Goal: Transaction & Acquisition: Obtain resource

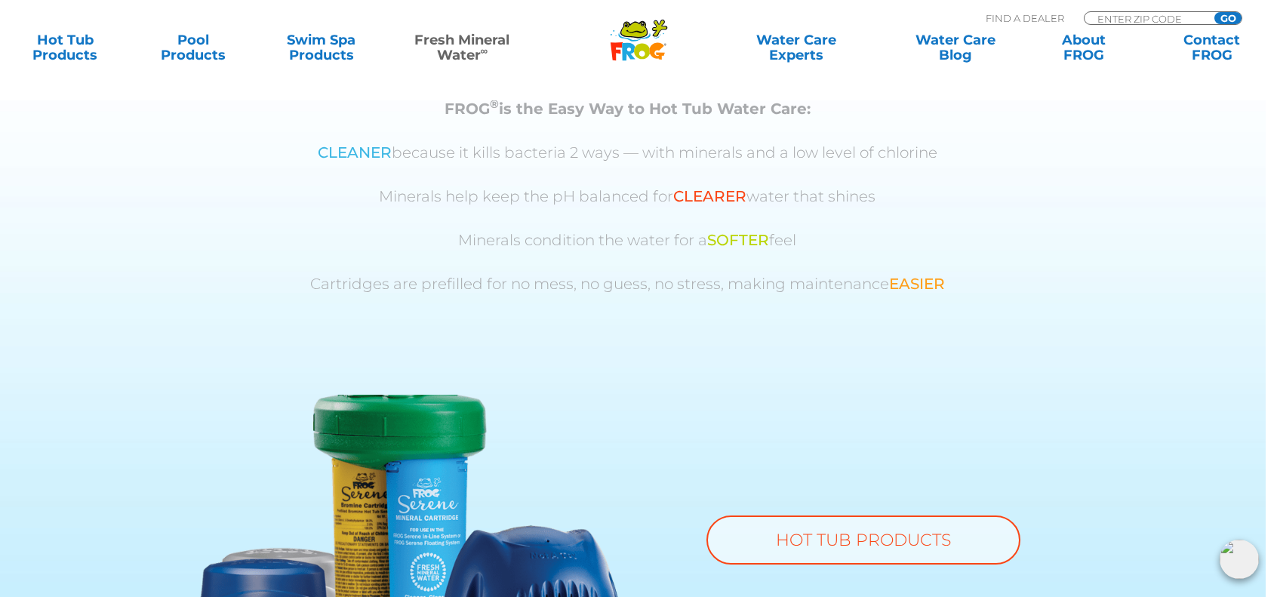
scroll to position [855, 0]
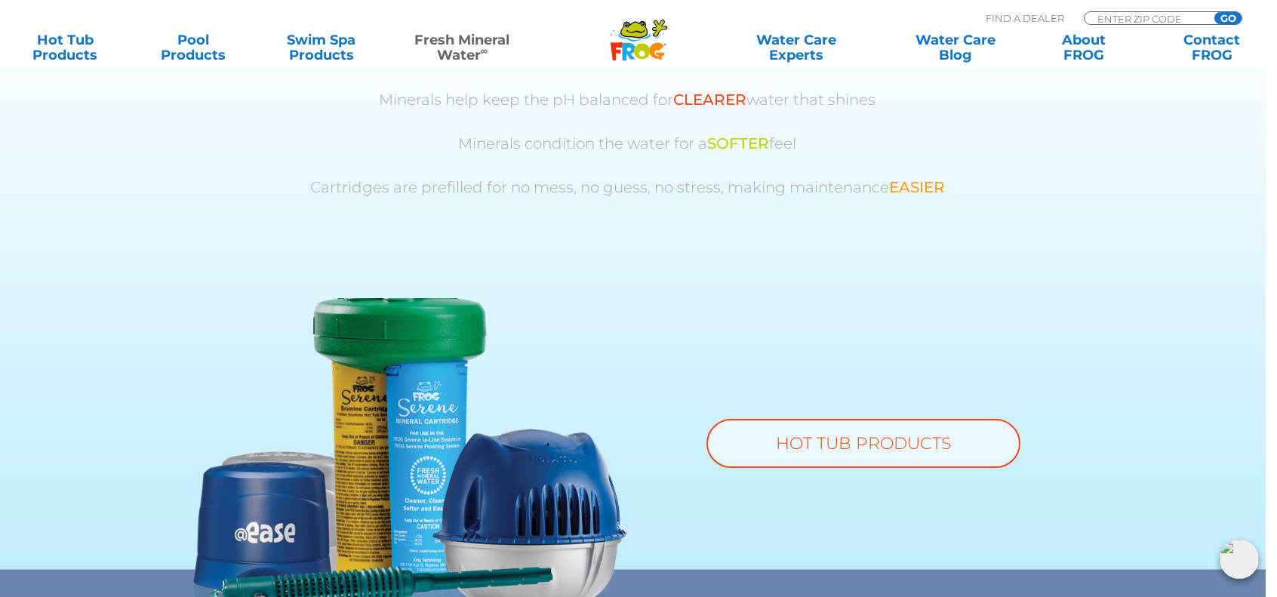
scroll to position [975, 0]
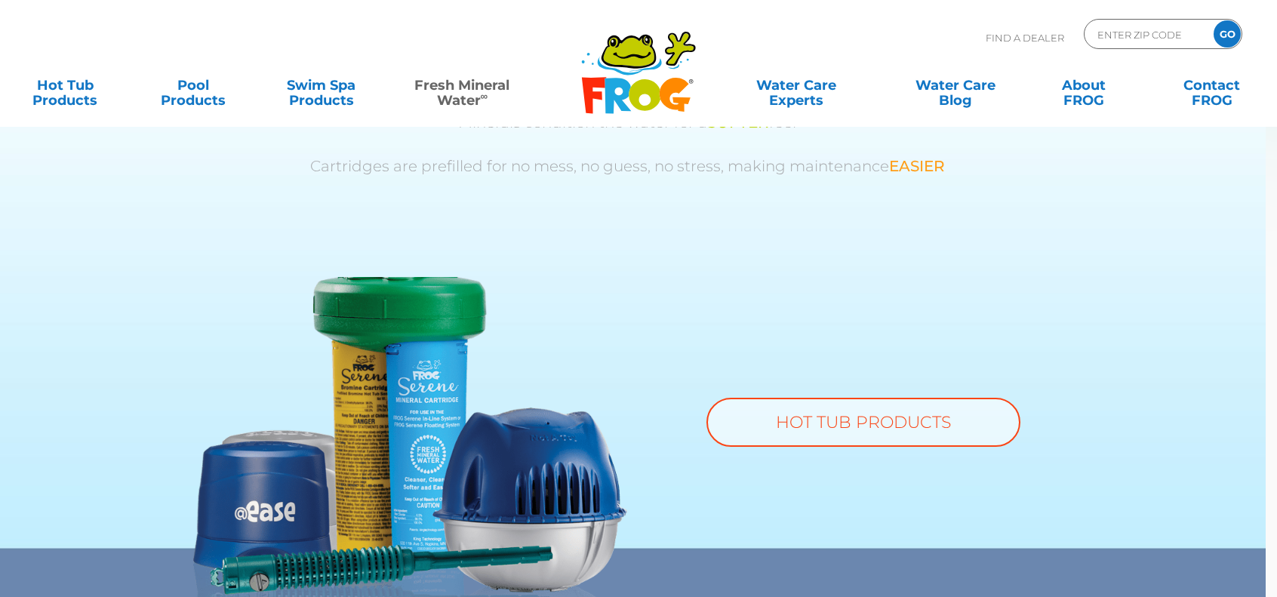
scroll to position [975, 0]
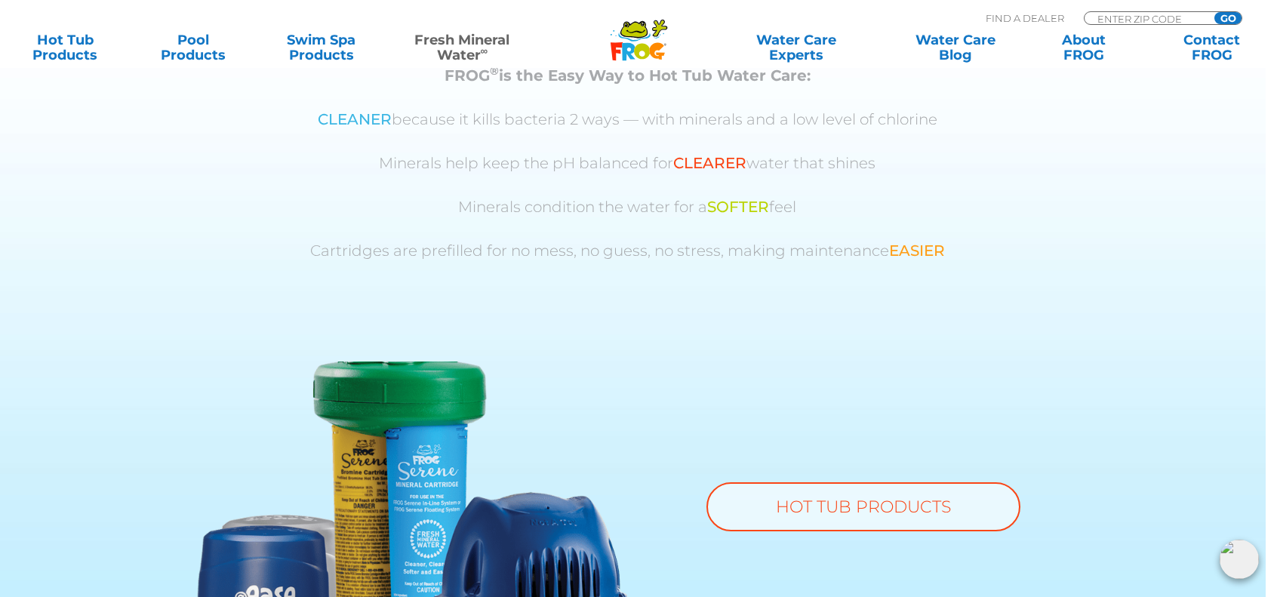
scroll to position [892, 0]
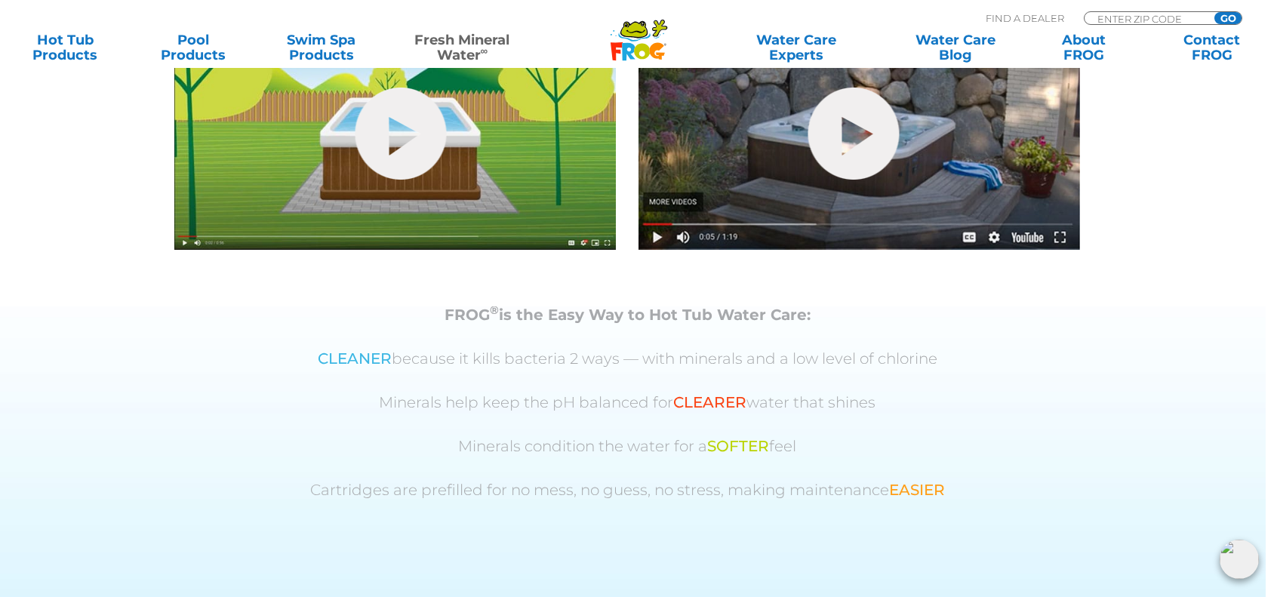
scroll to position [688, 0]
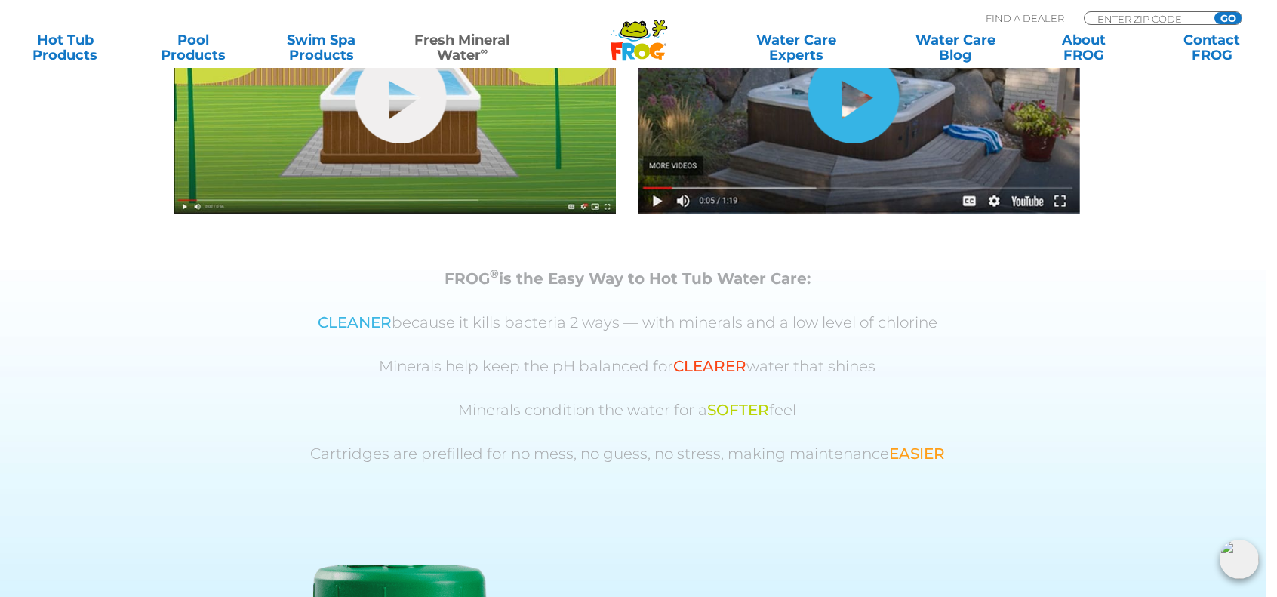
click at [809, 143] on link "hide-me" at bounding box center [854, 97] width 91 height 92
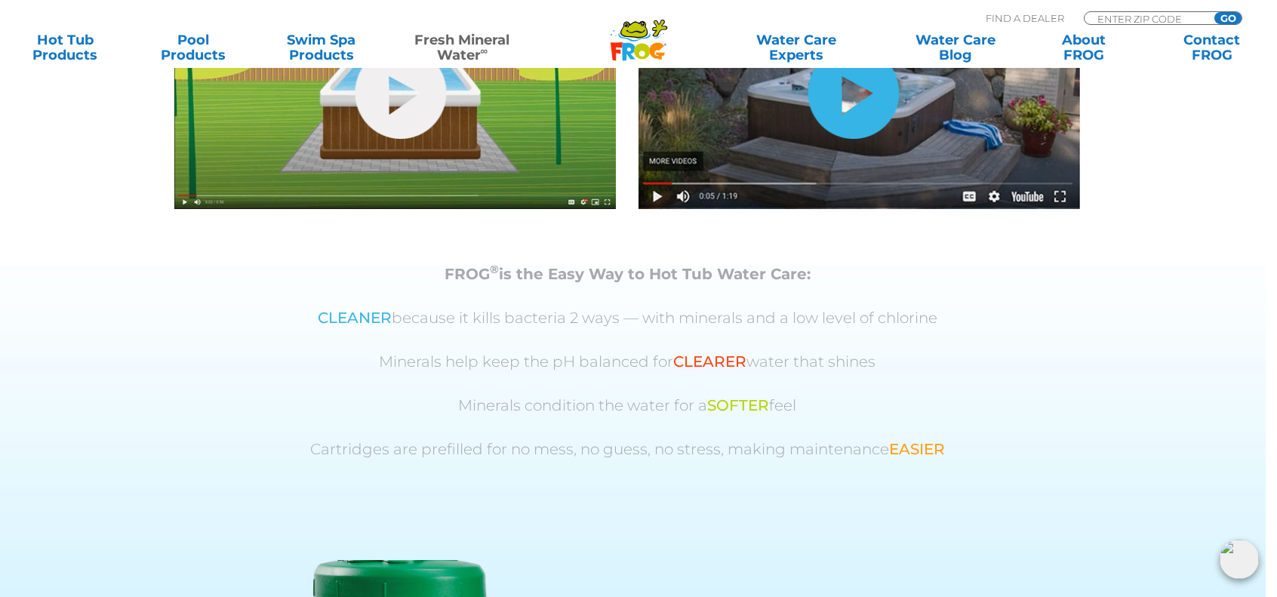
click at [809, 139] on link "hide-me" at bounding box center [854, 93] width 91 height 92
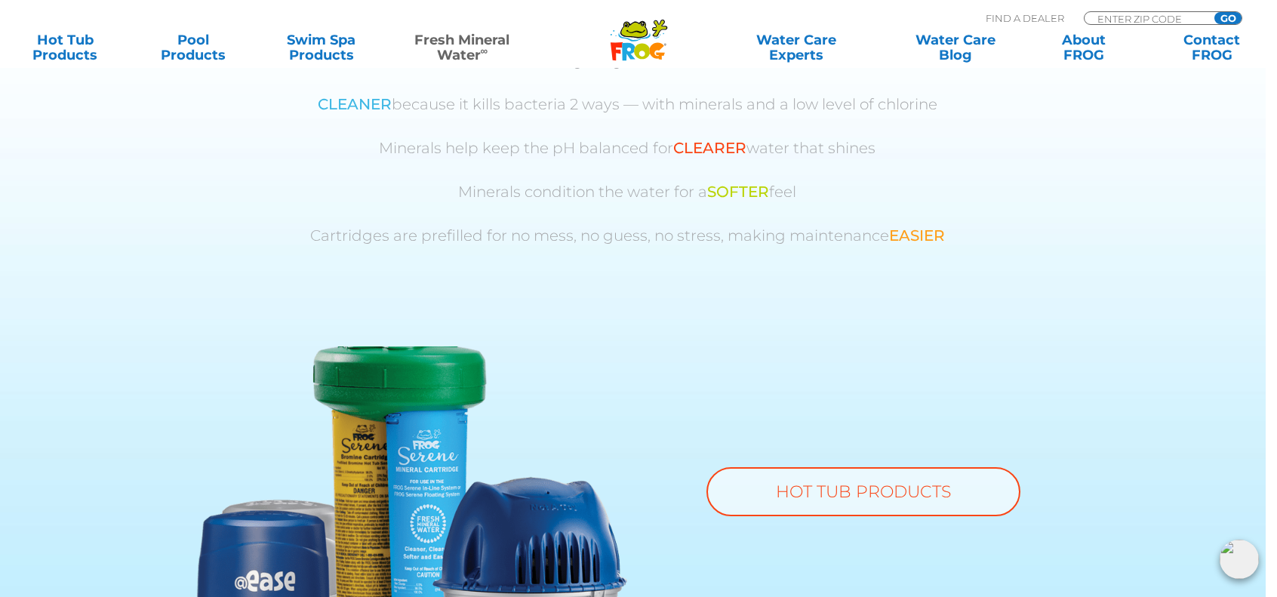
scroll to position [915, 0]
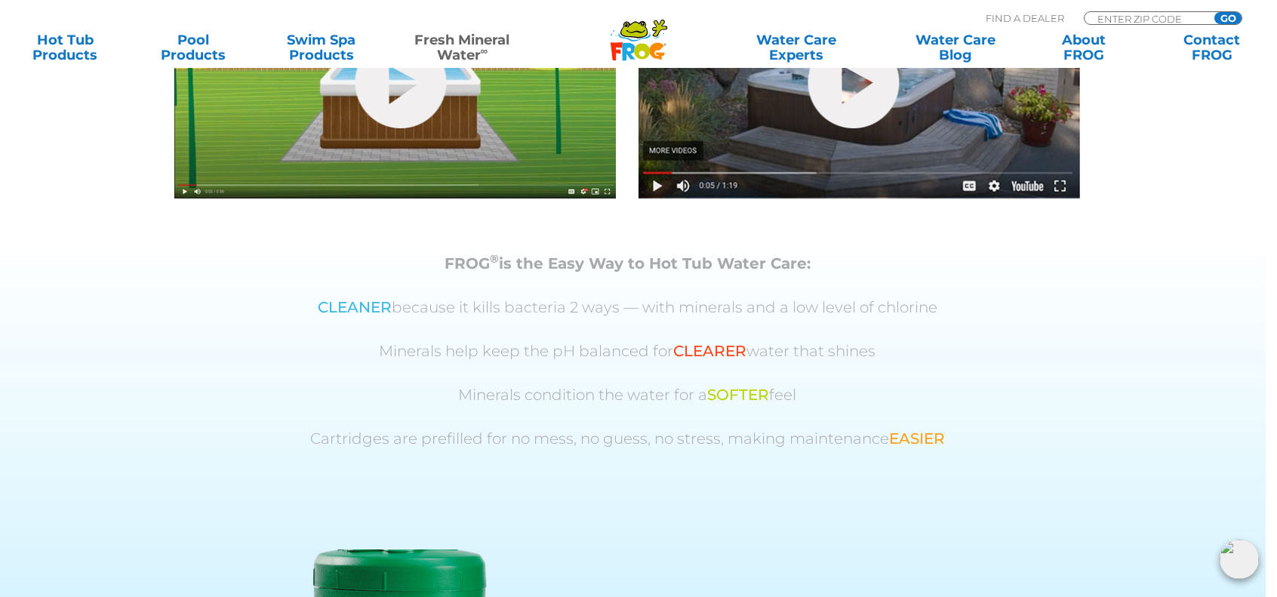
scroll to position [701, 0]
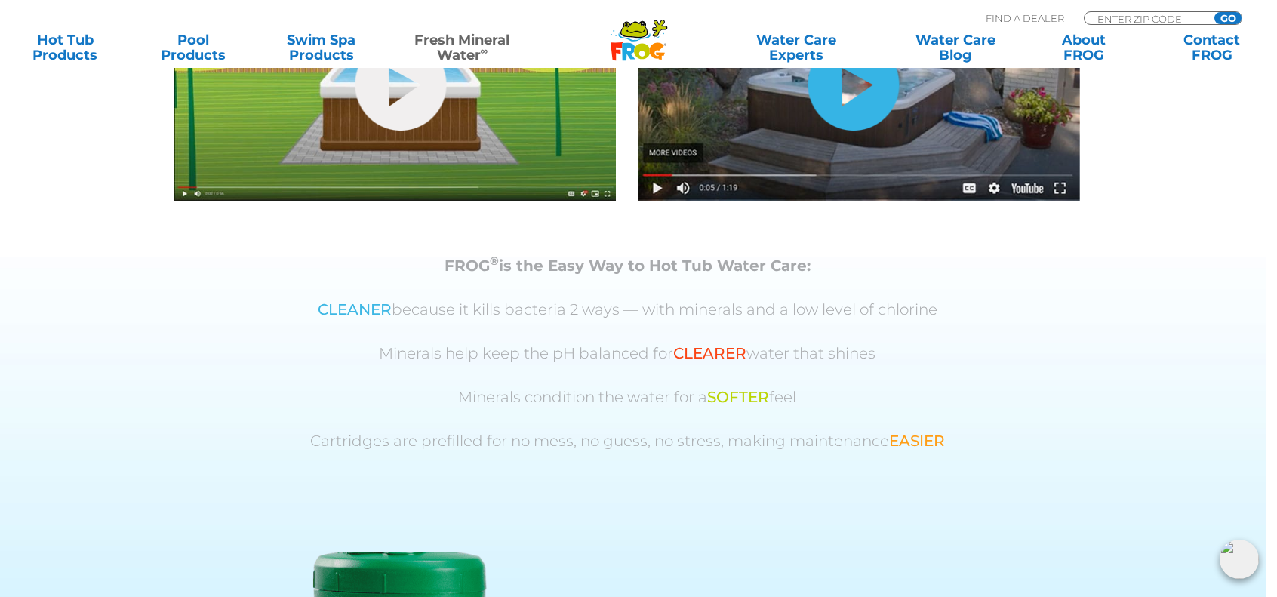
click at [809, 131] on link "hide-me" at bounding box center [854, 85] width 91 height 92
click at [445, 201] on img at bounding box center [395, 76] width 442 height 250
click at [809, 131] on link "hide-me" at bounding box center [854, 85] width 91 height 92
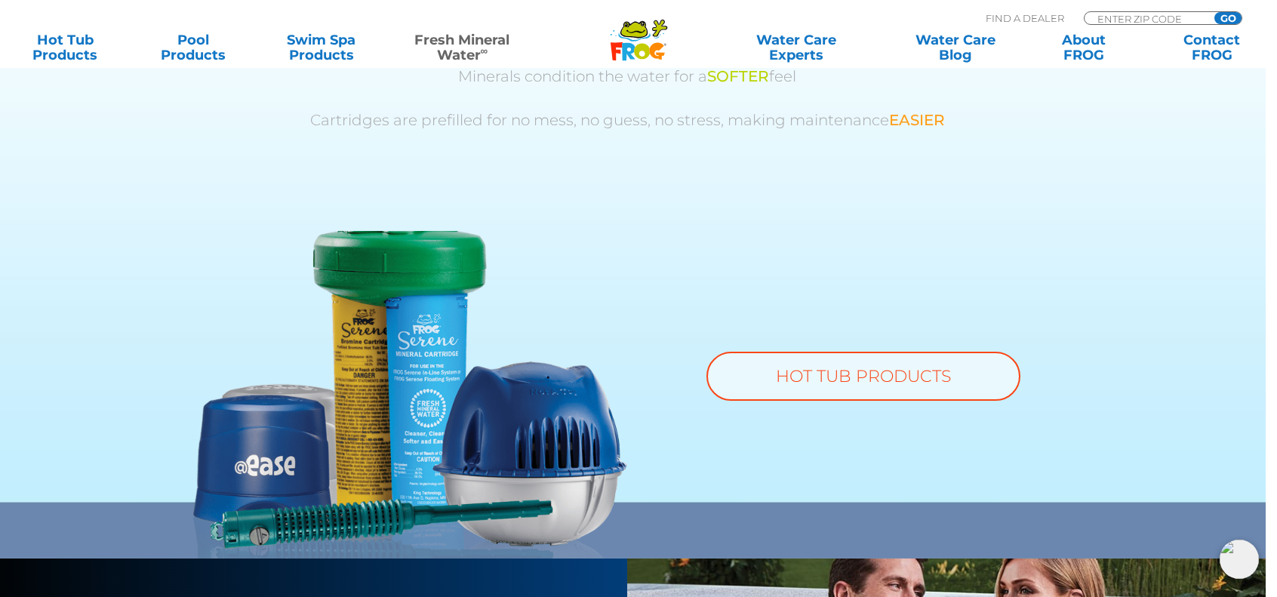
scroll to position [1021, 0]
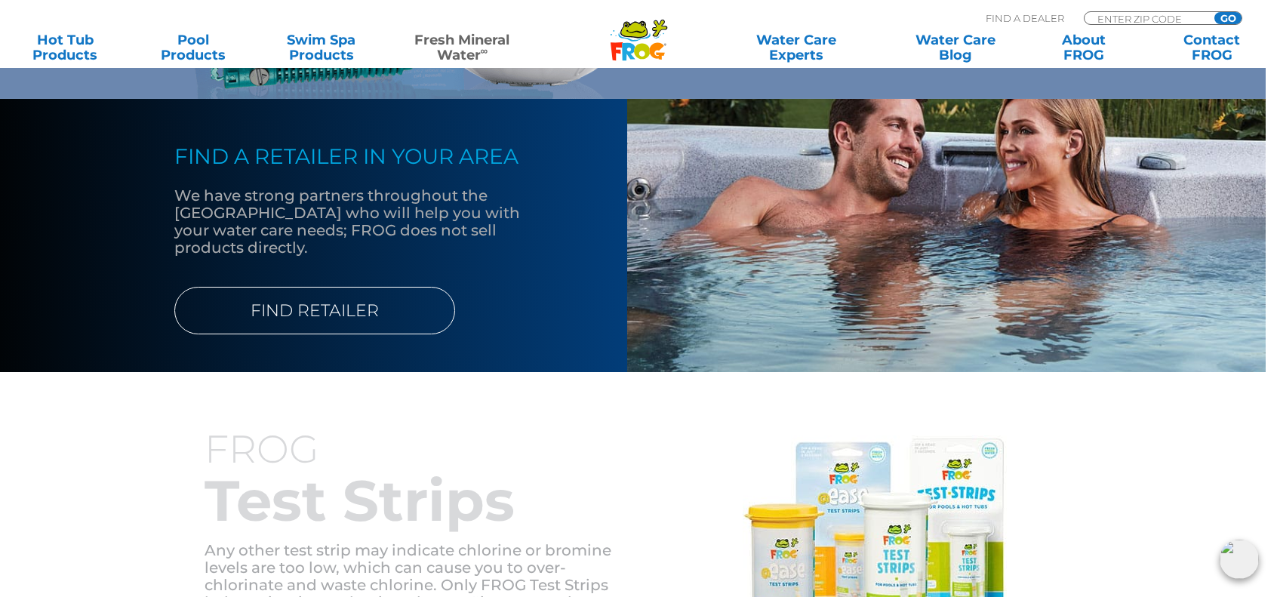
scroll to position [1485, 0]
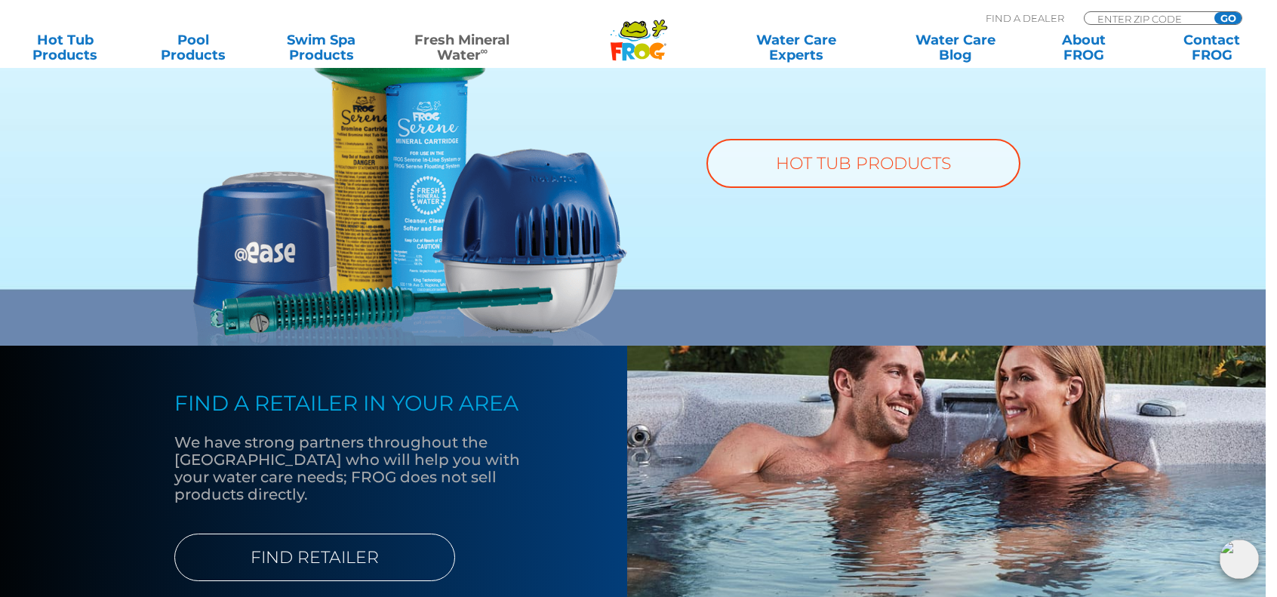
scroll to position [1232, 0]
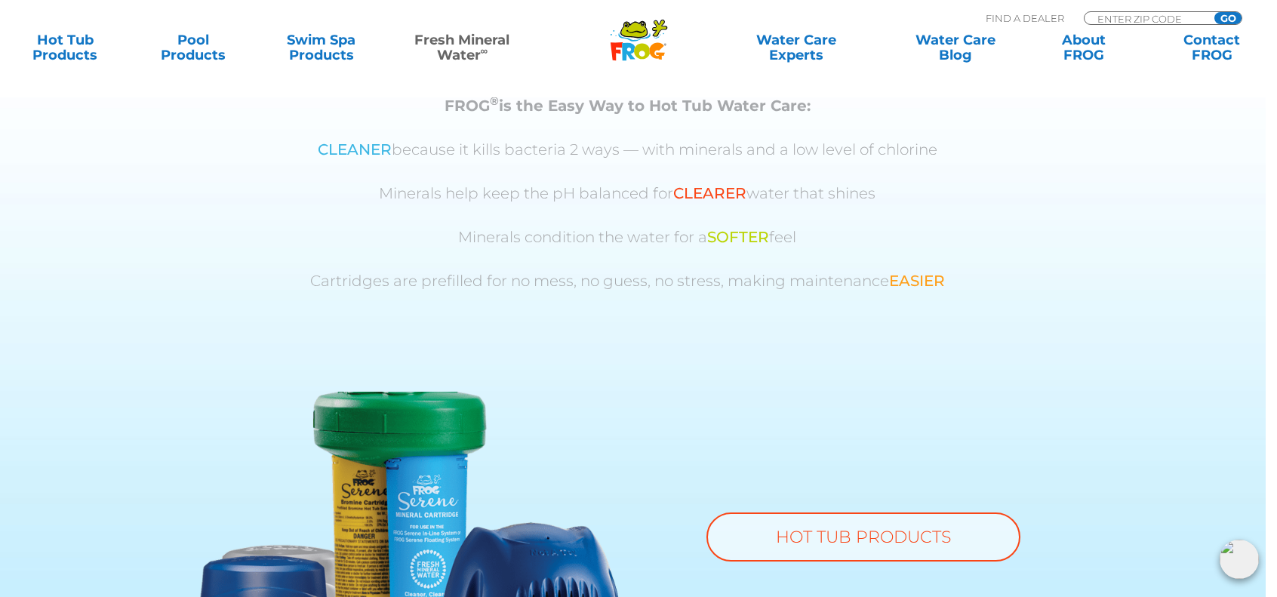
scroll to position [859, 0]
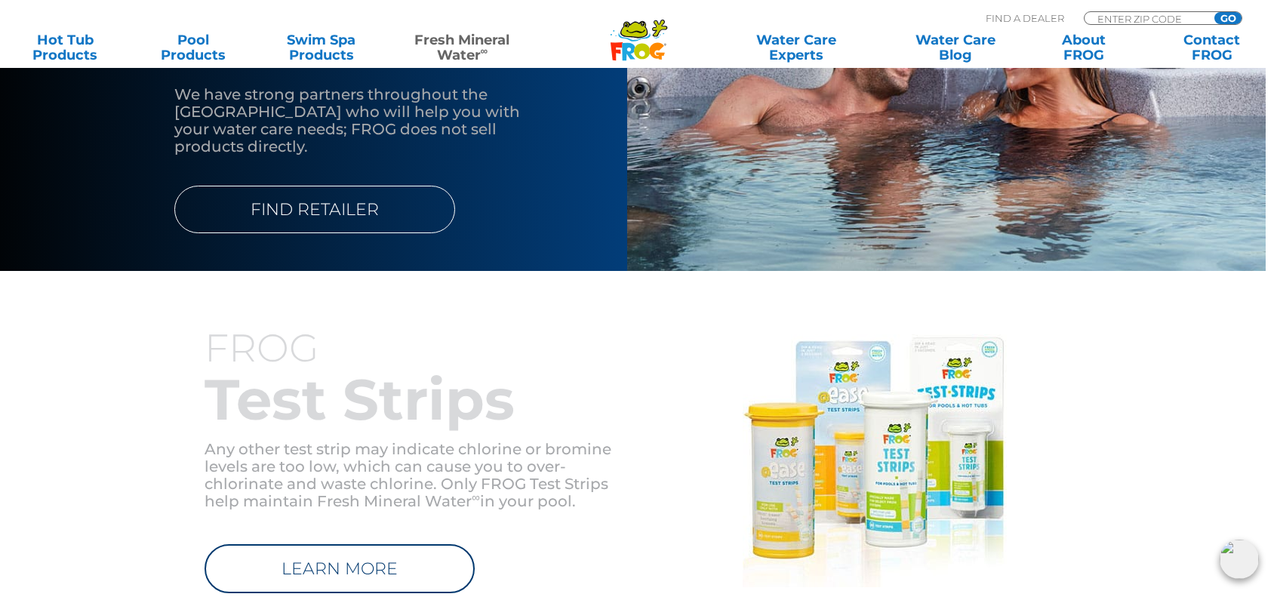
scroll to position [1582, 0]
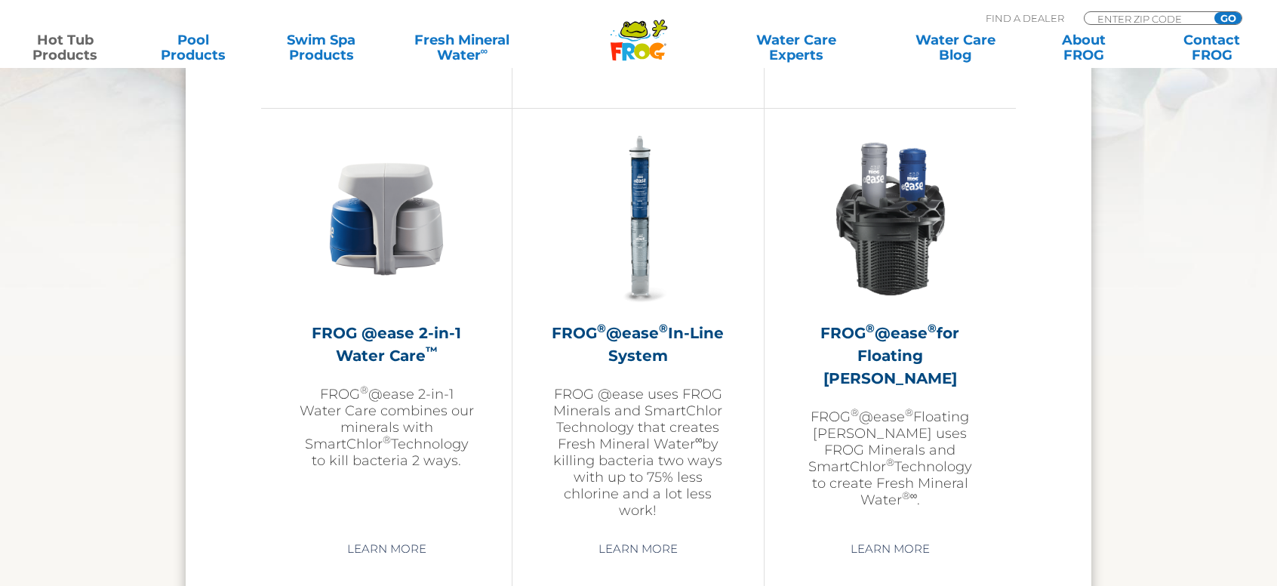
scroll to position [2159, 0]
checkbox input "true"
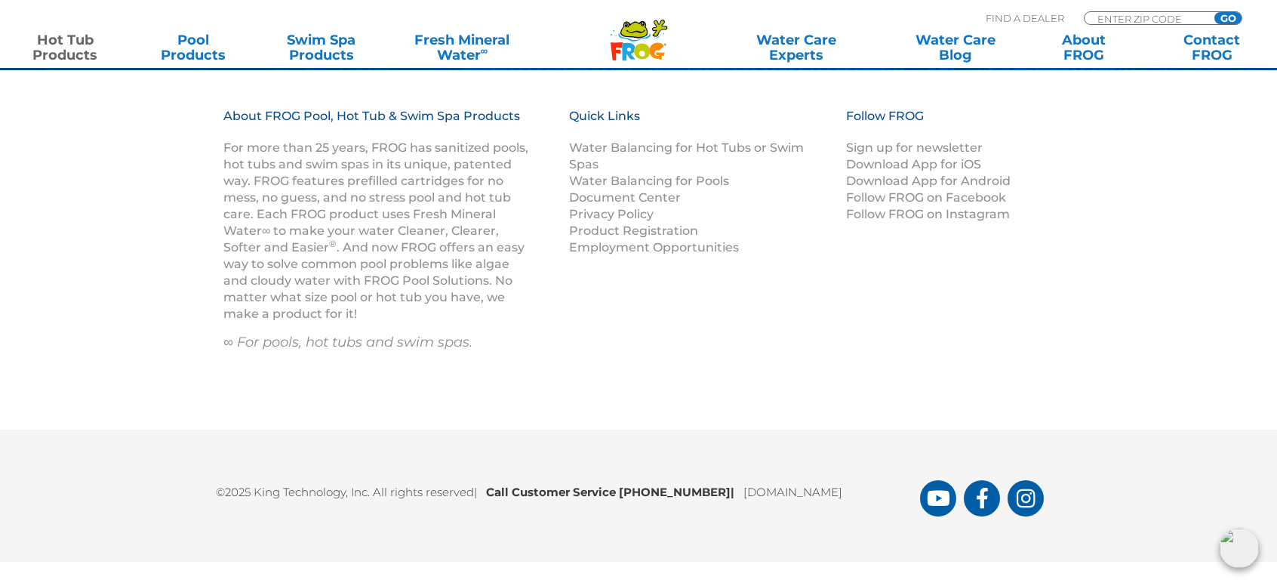
scroll to position [6281, 0]
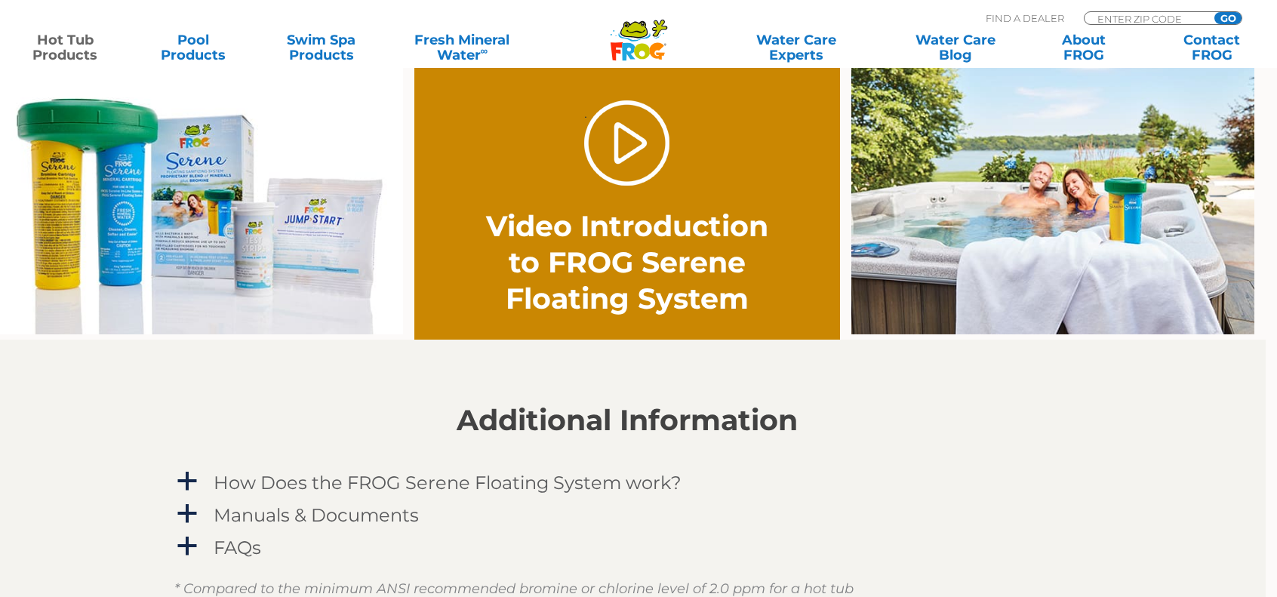
scroll to position [1084, 0]
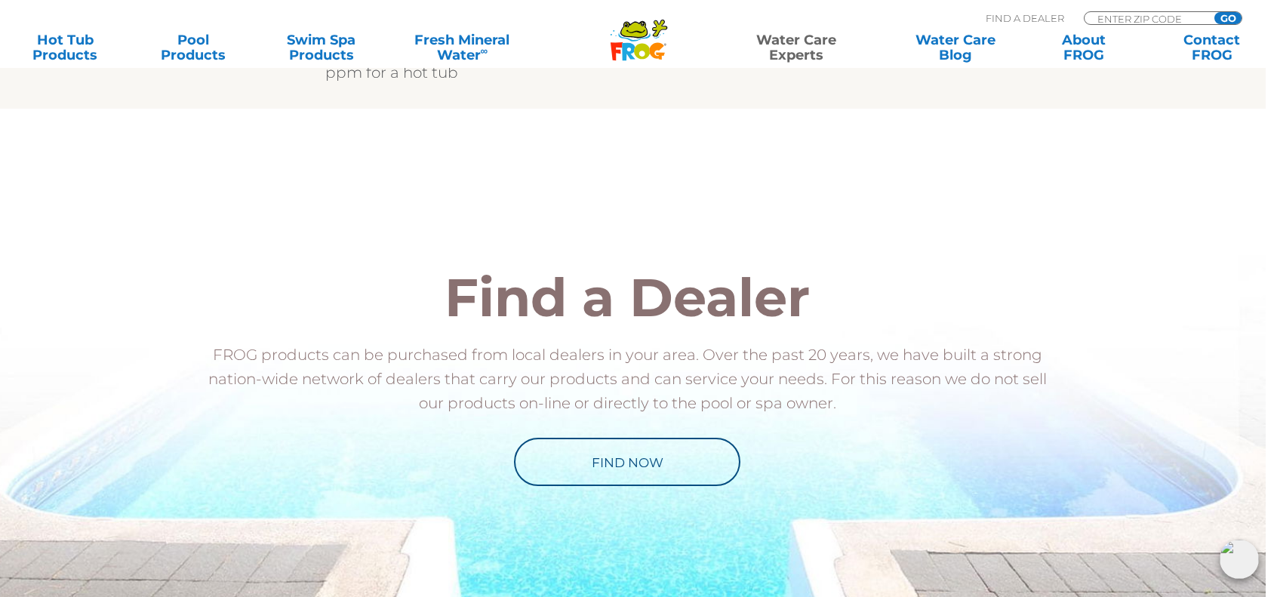
scroll to position [1526, 0]
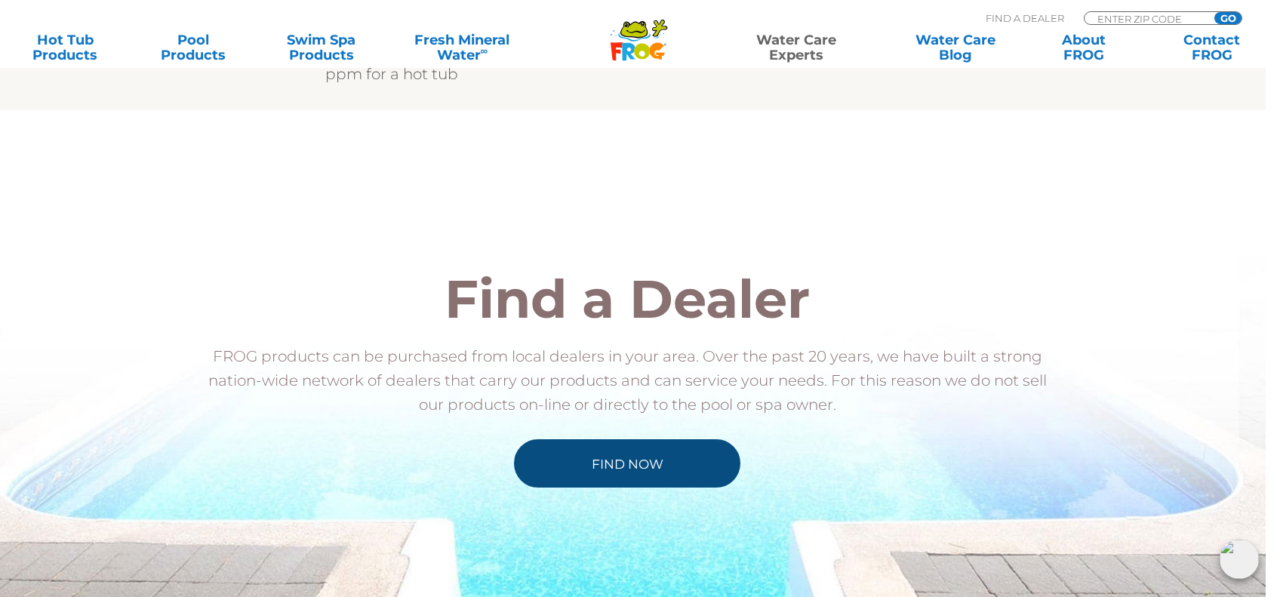
click at [670, 439] on link "Find Now" at bounding box center [627, 463] width 226 height 48
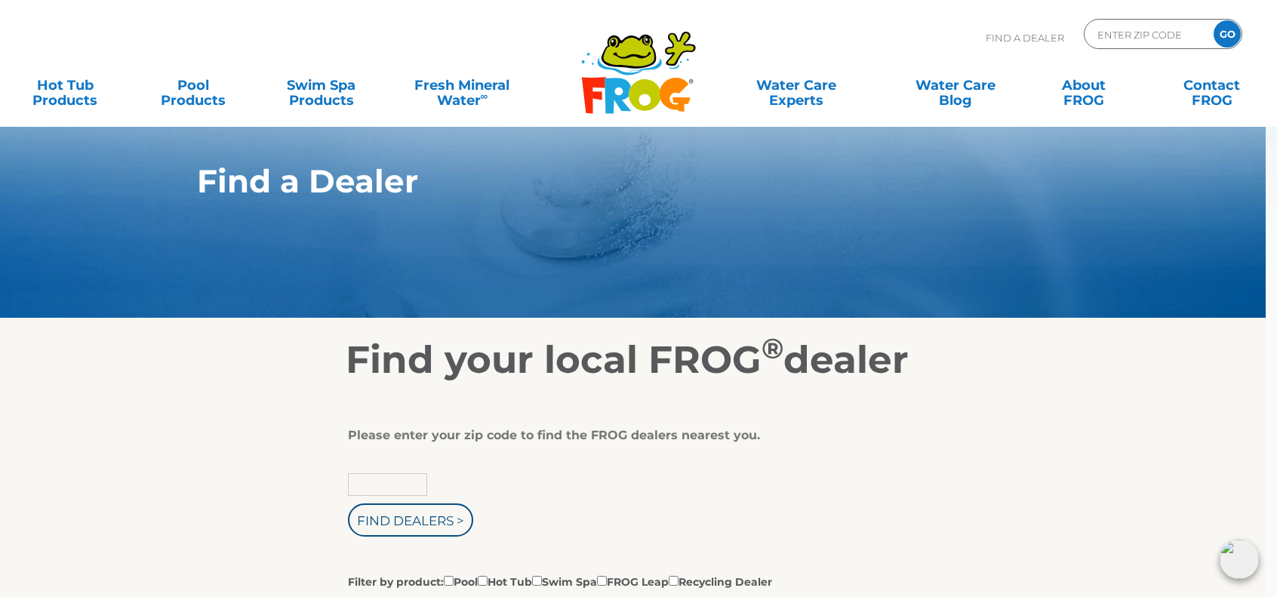
click at [348, 473] on input "text" at bounding box center [387, 484] width 79 height 23
type input "05340"
click at [348, 511] on input "Find Dealers >" at bounding box center [410, 520] width 125 height 33
